Goal: Task Accomplishment & Management: Manage account settings

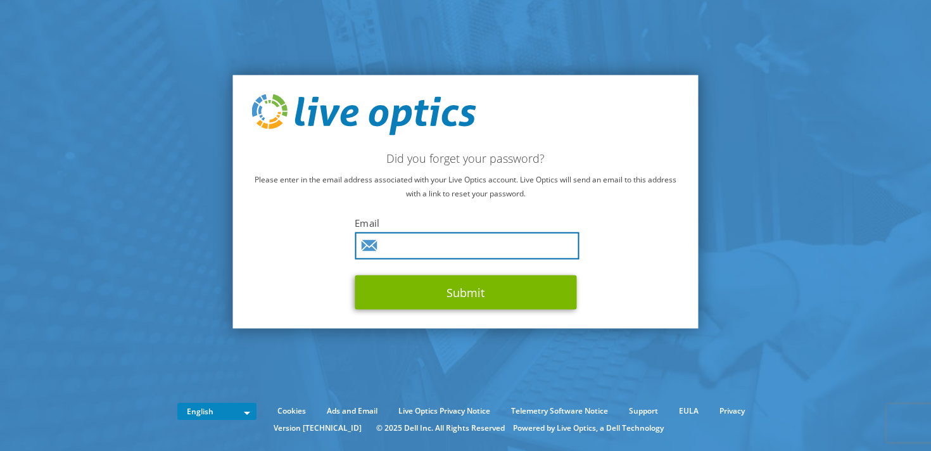
click at [435, 233] on input "text" at bounding box center [467, 246] width 224 height 27
type input "dharmesh@7array.com"
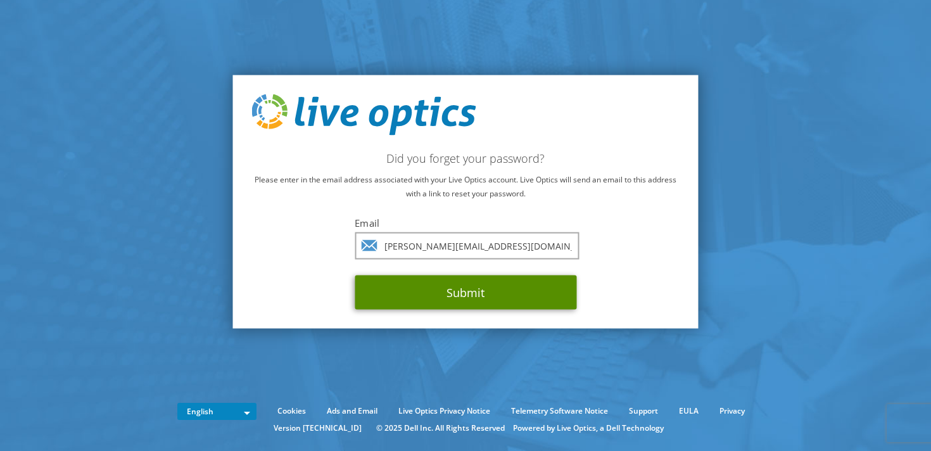
click at [459, 297] on button "Submit" at bounding box center [466, 293] width 222 height 34
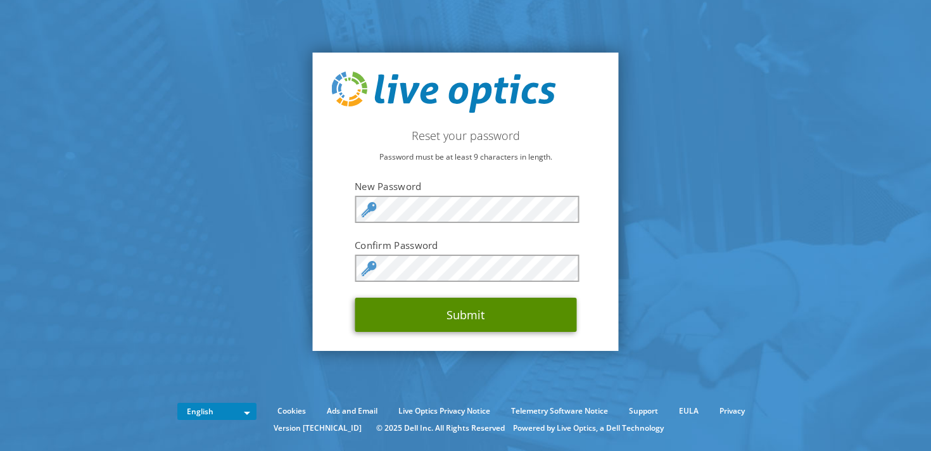
click at [470, 317] on button "Submit" at bounding box center [466, 315] width 222 height 34
